Goal: Find specific page/section: Find specific page/section

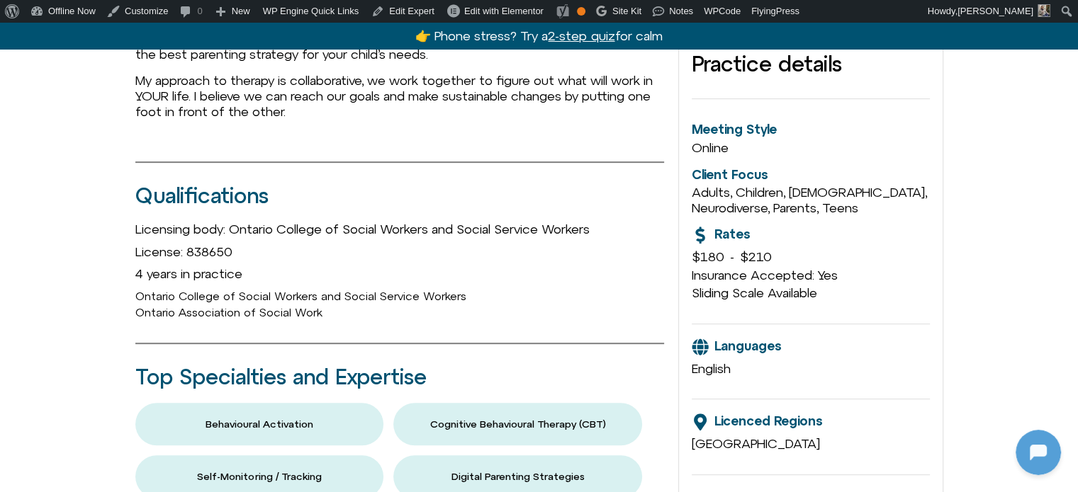
click at [584, 257] on div "License: 838650" at bounding box center [399, 252] width 529 height 16
click at [763, 361] on div "English" at bounding box center [809, 369] width 237 height 16
